Goal: Task Accomplishment & Management: Use online tool/utility

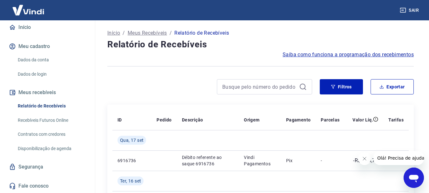
scroll to position [64, 0]
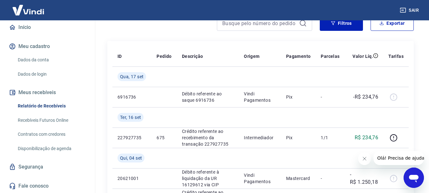
click at [36, 165] on link "Segurança" at bounding box center [48, 167] width 80 height 14
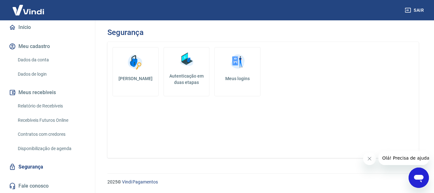
click at [43, 104] on link "Relatório de Recebíveis" at bounding box center [51, 105] width 72 height 13
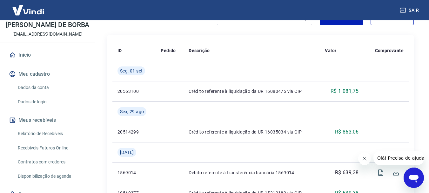
scroll to position [59, 0]
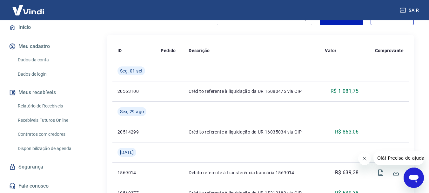
click at [55, 123] on link "Recebíveis Futuros Online" at bounding box center [51, 120] width 72 height 13
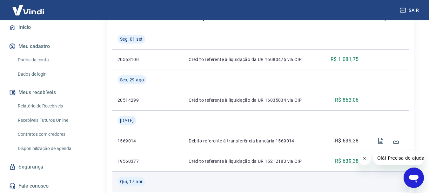
scroll to position [191, 0]
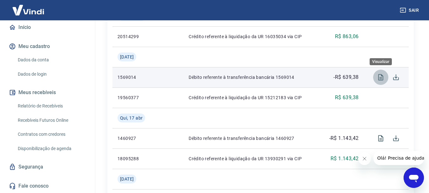
click at [381, 78] on icon "Visualizar" at bounding box center [381, 77] width 8 height 8
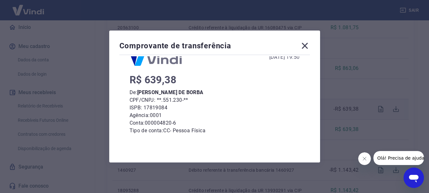
scroll to position [0, 0]
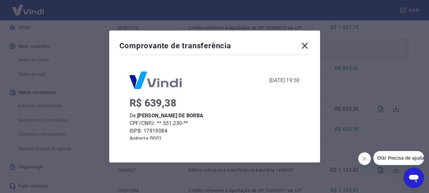
click at [310, 45] on icon at bounding box center [305, 46] width 10 height 10
